Goal: Information Seeking & Learning: Learn about a topic

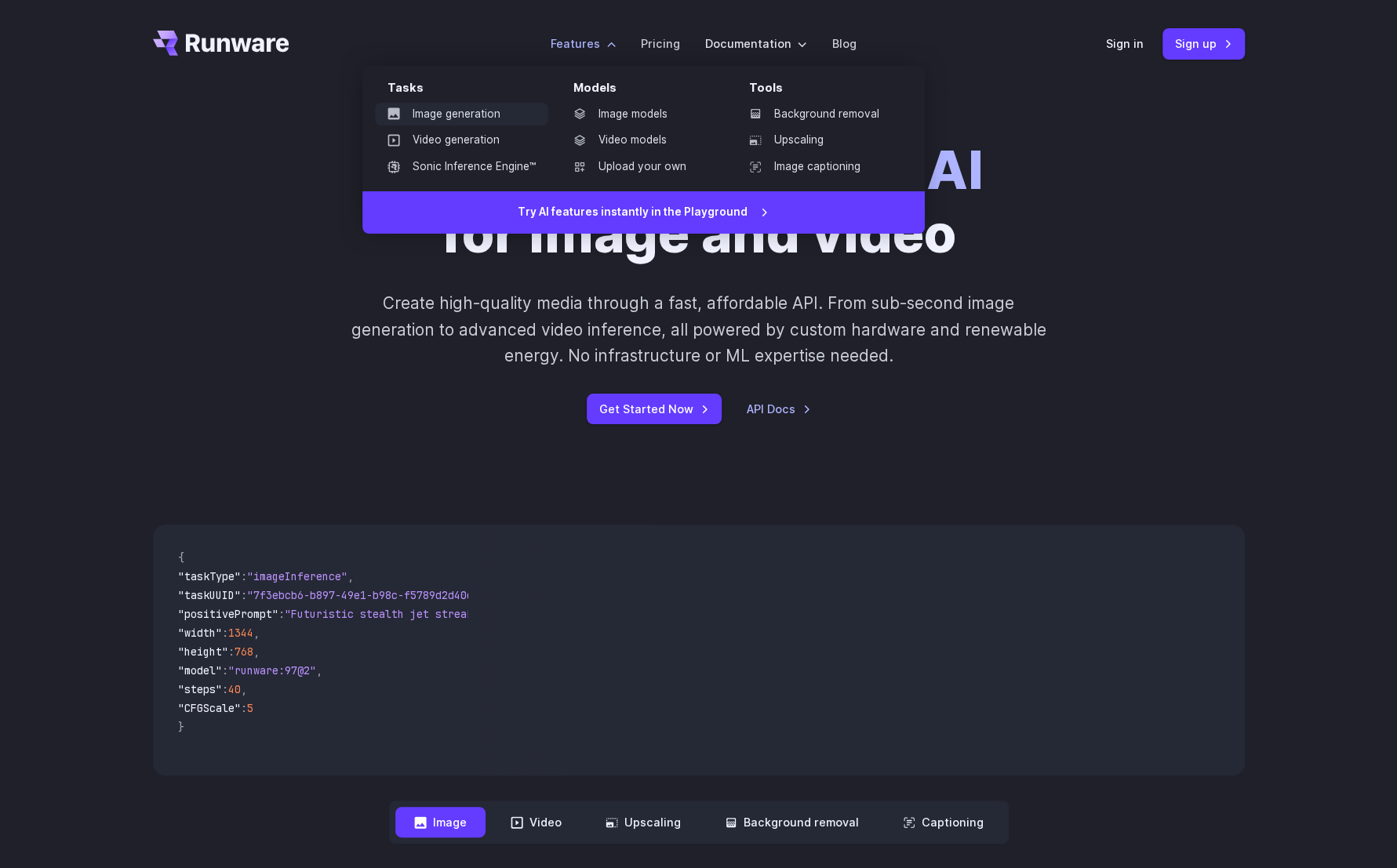
click at [472, 109] on link "Image generation" at bounding box center [461, 114] width 173 height 24
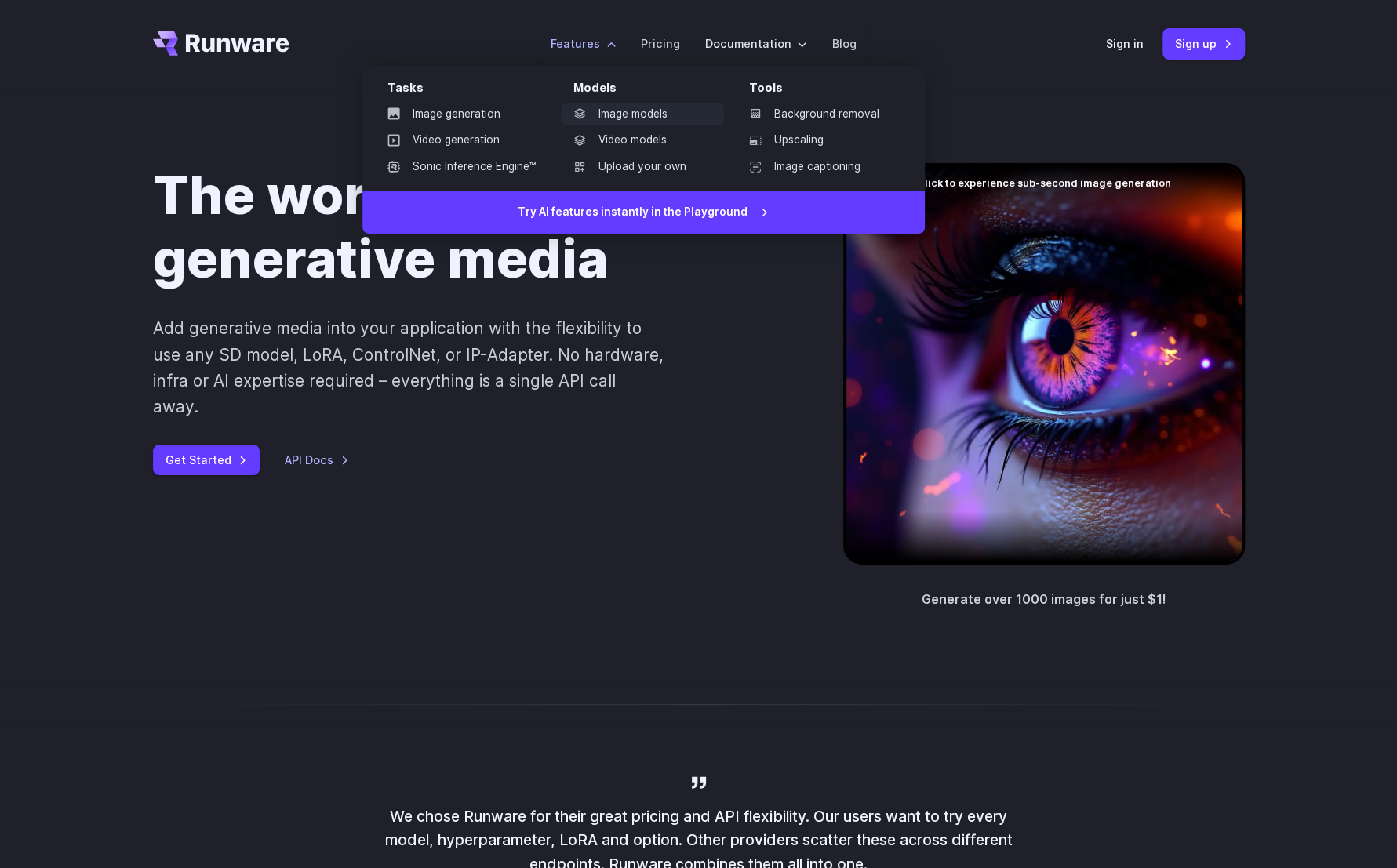
click at [630, 123] on link "Image models" at bounding box center [643, 114] width 163 height 24
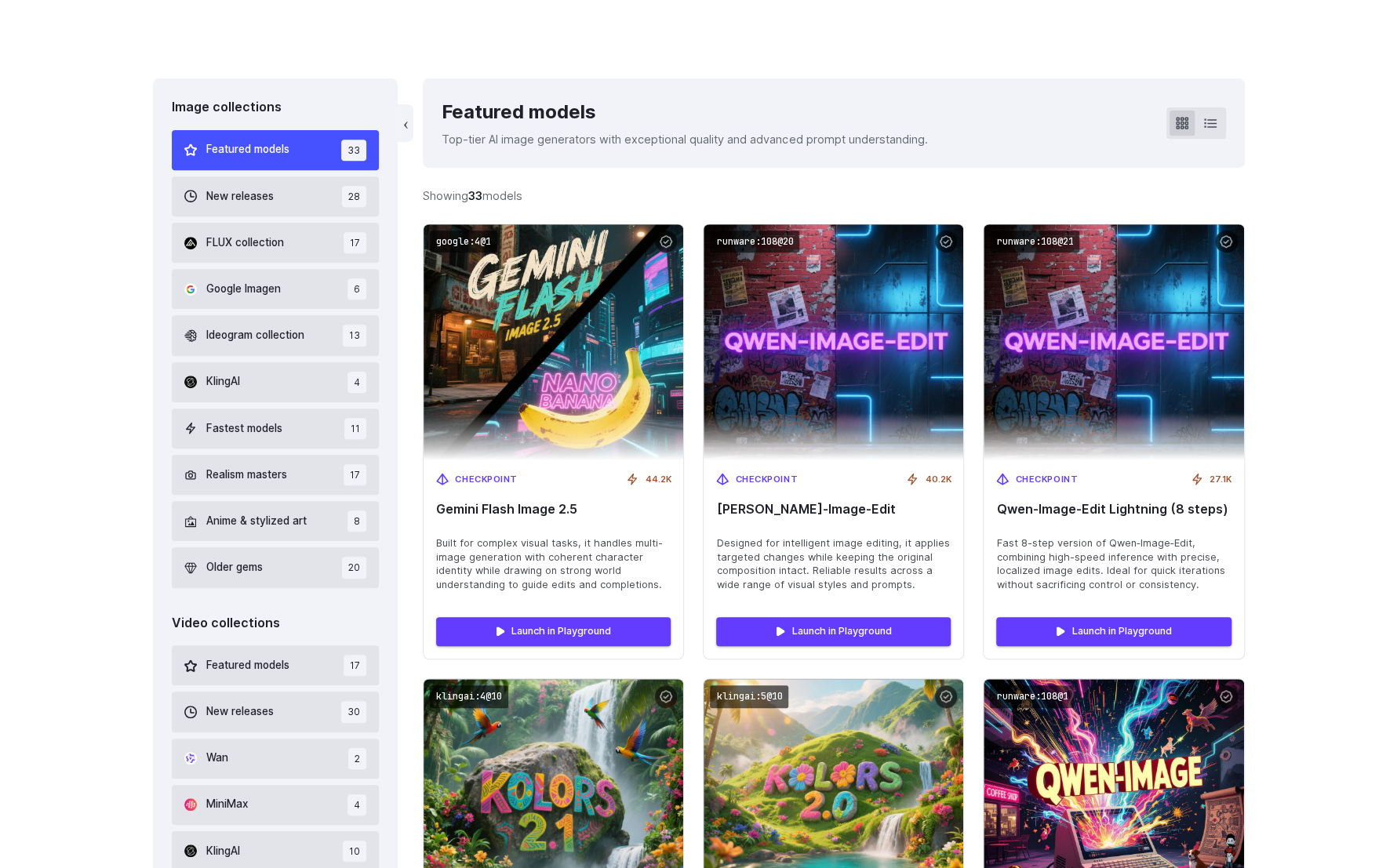
scroll to position [392, 0]
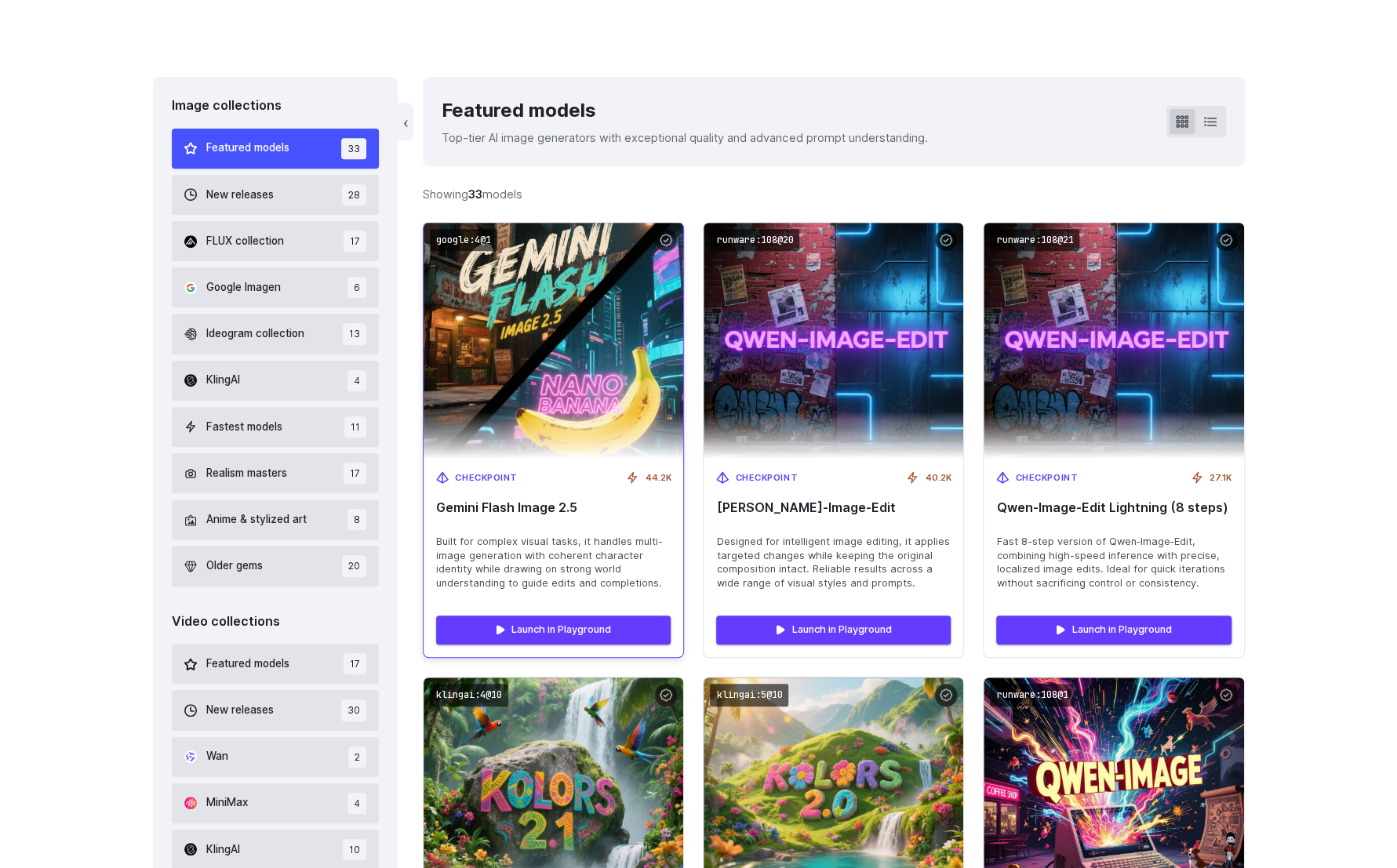
click at [551, 325] on img at bounding box center [554, 341] width 286 height 259
click at [582, 624] on link "Launch in Playground" at bounding box center [553, 629] width 235 height 28
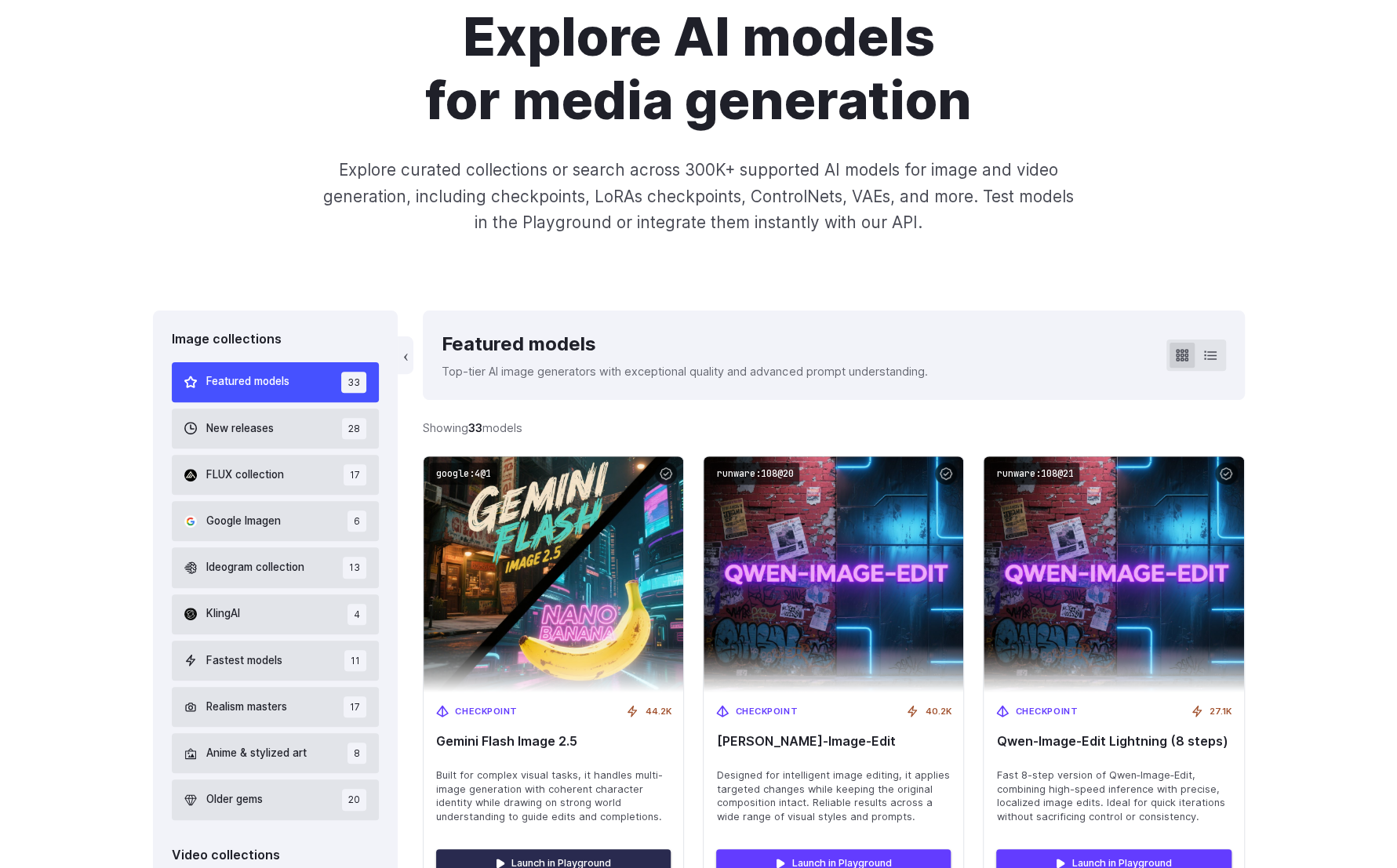
scroll to position [0, 0]
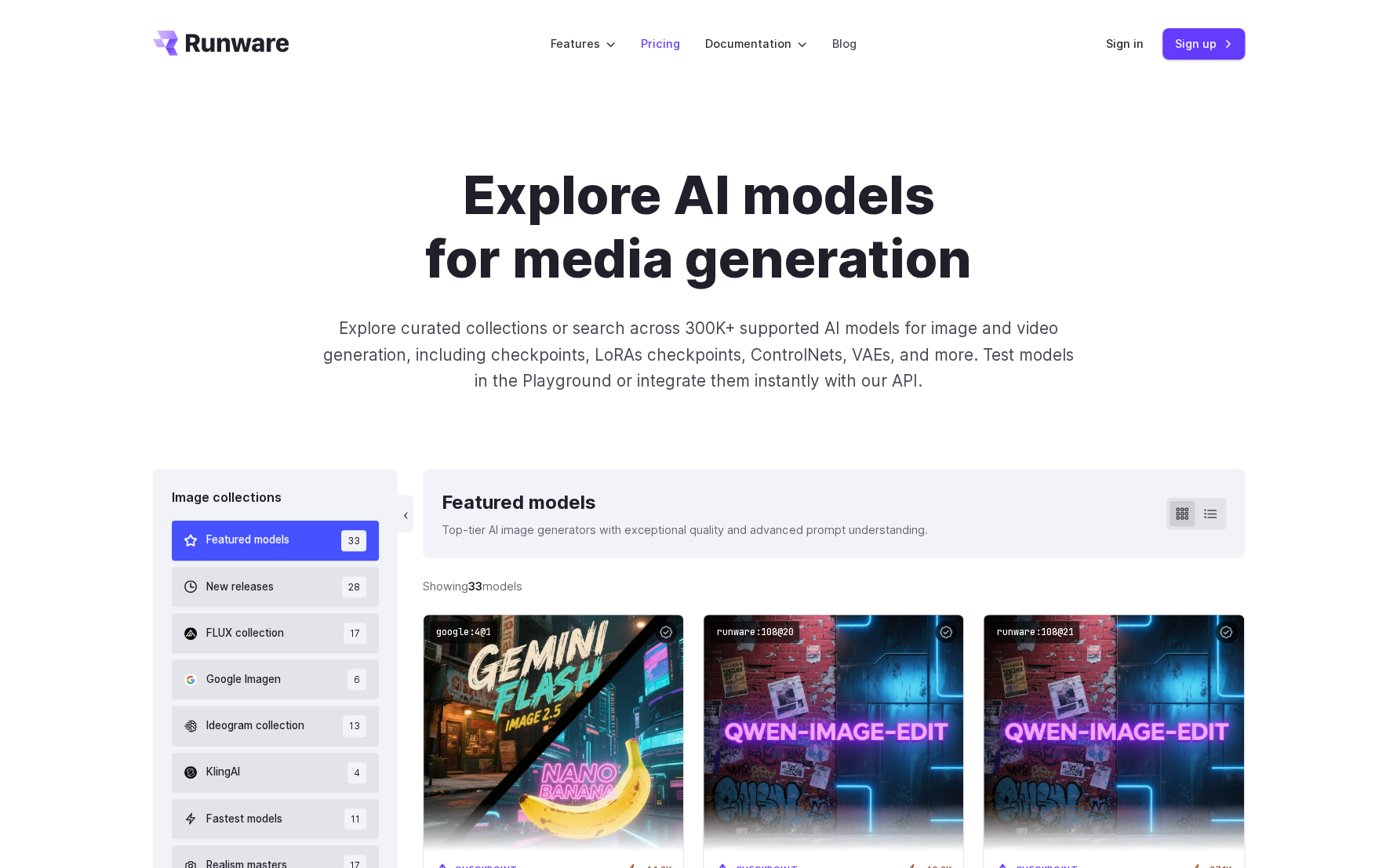
click at [664, 41] on link "Pricing" at bounding box center [660, 43] width 39 height 18
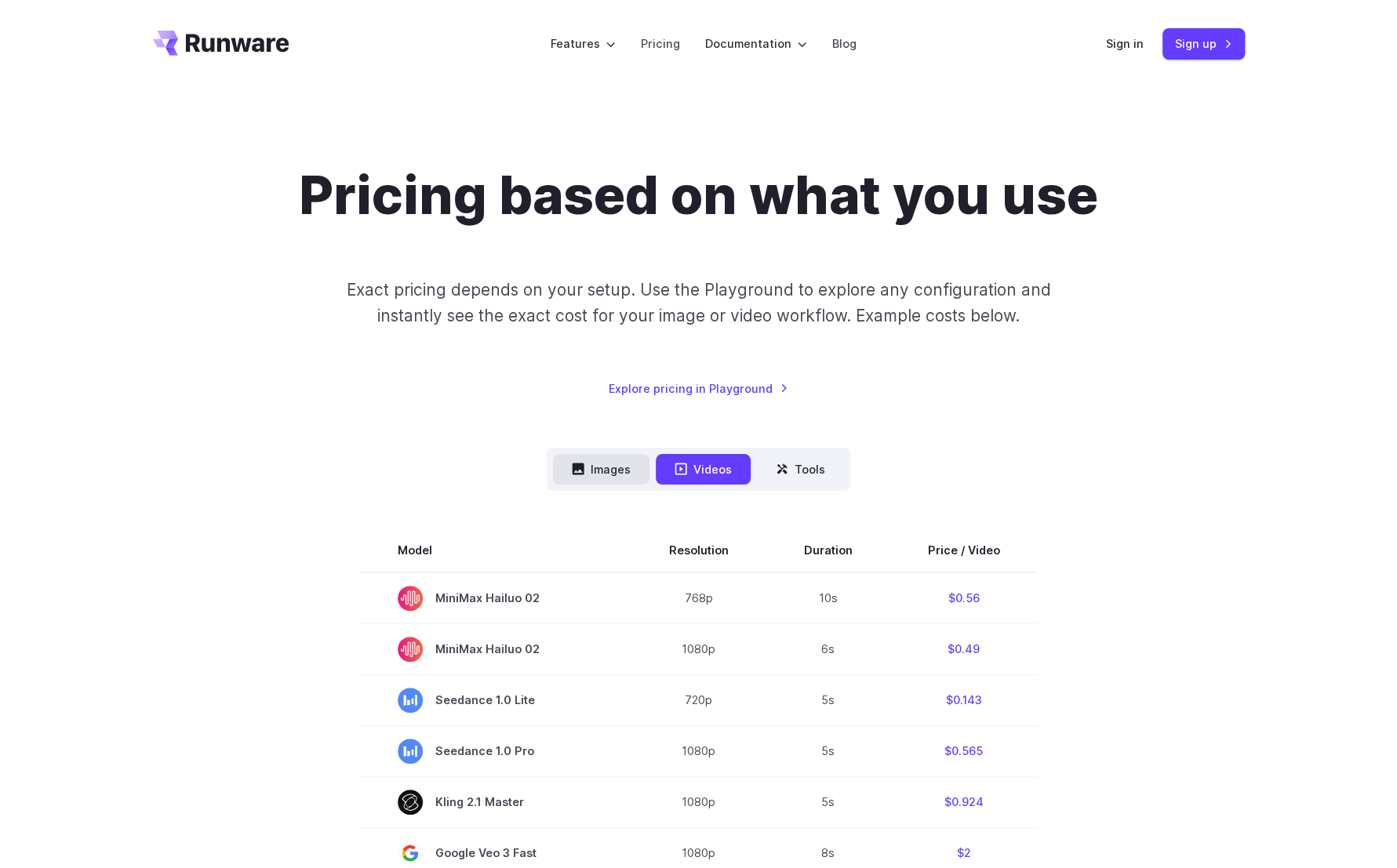
click at [598, 471] on button "Images" at bounding box center [601, 470] width 97 height 31
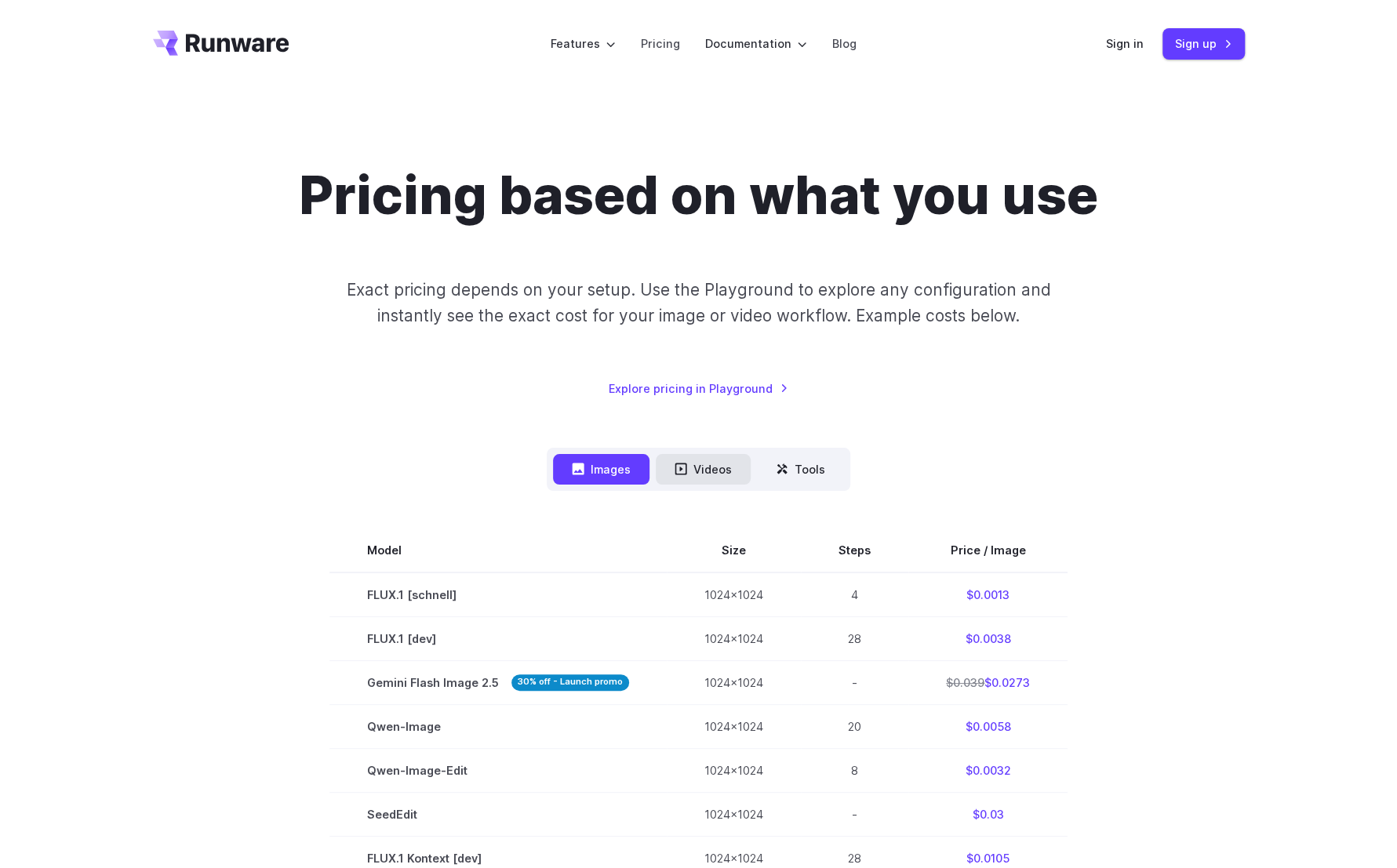
click at [713, 465] on button "Videos" at bounding box center [703, 470] width 95 height 31
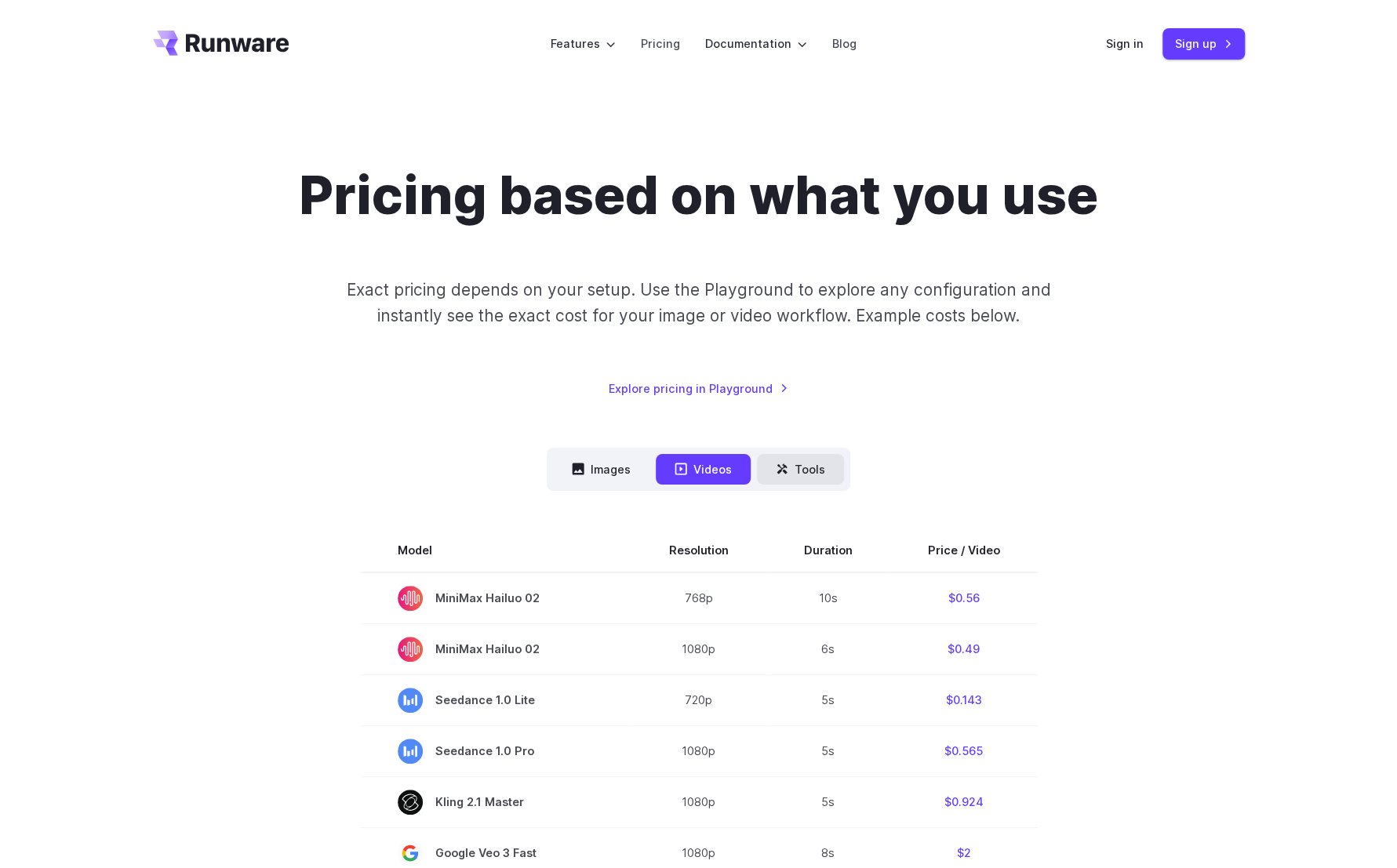
click at [785, 470] on icon at bounding box center [782, 469] width 13 height 13
click at [778, 473] on icon at bounding box center [782, 469] width 10 height 10
click at [596, 464] on button "Images" at bounding box center [601, 470] width 97 height 31
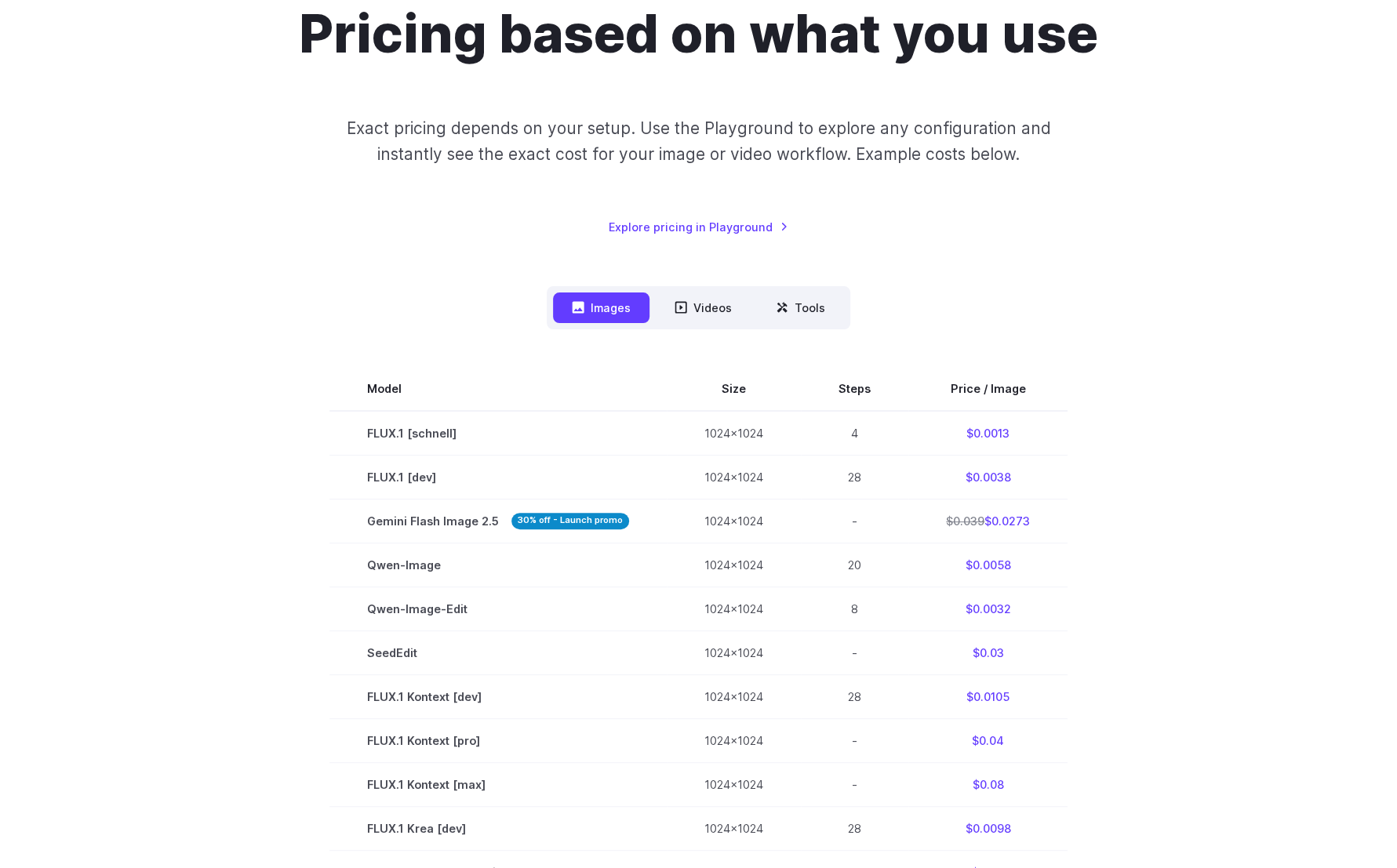
scroll to position [157, 0]
